Goal: Transaction & Acquisition: Book appointment/travel/reservation

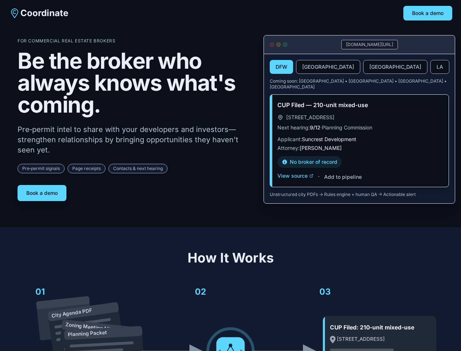
click at [230, 175] on div "For Commercial Real Estate Brokers Be the broker who always knows what's coming…" at bounding box center [135, 119] width 234 height 163
click at [428, 13] on button "Book a demo" at bounding box center [428, 13] width 49 height 15
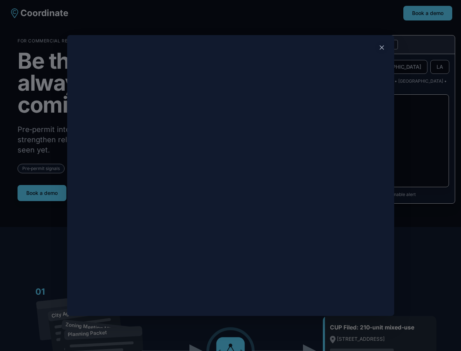
click at [42, 190] on div at bounding box center [230, 175] width 461 height 351
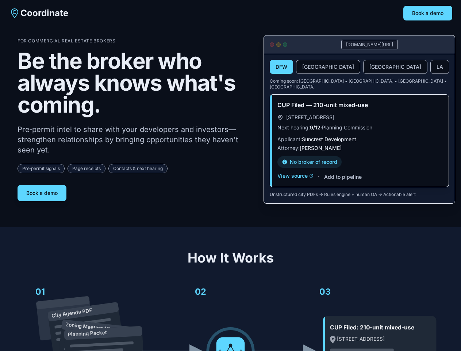
click at [282, 67] on button "DFW" at bounding box center [281, 67] width 23 height 14
click at [311, 67] on button "[GEOGRAPHIC_DATA]" at bounding box center [328, 67] width 64 height 14
click at [363, 67] on button "[GEOGRAPHIC_DATA]" at bounding box center [395, 67] width 64 height 14
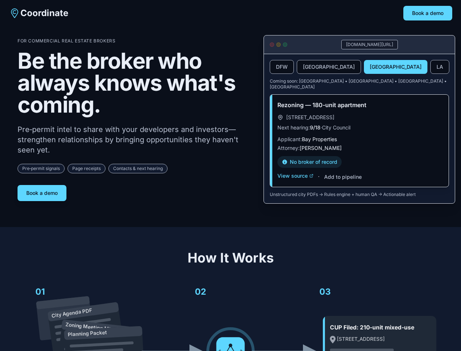
click at [431, 67] on button "LA" at bounding box center [440, 67] width 19 height 14
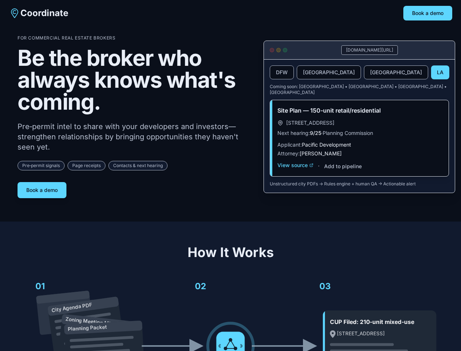
click at [295, 170] on div "Site Plan — 150-unit retail/residential [STREET_ADDRESS] Next hearing: 9/25 · P…" at bounding box center [359, 138] width 179 height 76
click at [343, 171] on div "Site Plan — 150-unit retail/residential [STREET_ADDRESS] Next hearing: 9/25 · P…" at bounding box center [359, 138] width 179 height 76
